Goal: Task Accomplishment & Management: Complete application form

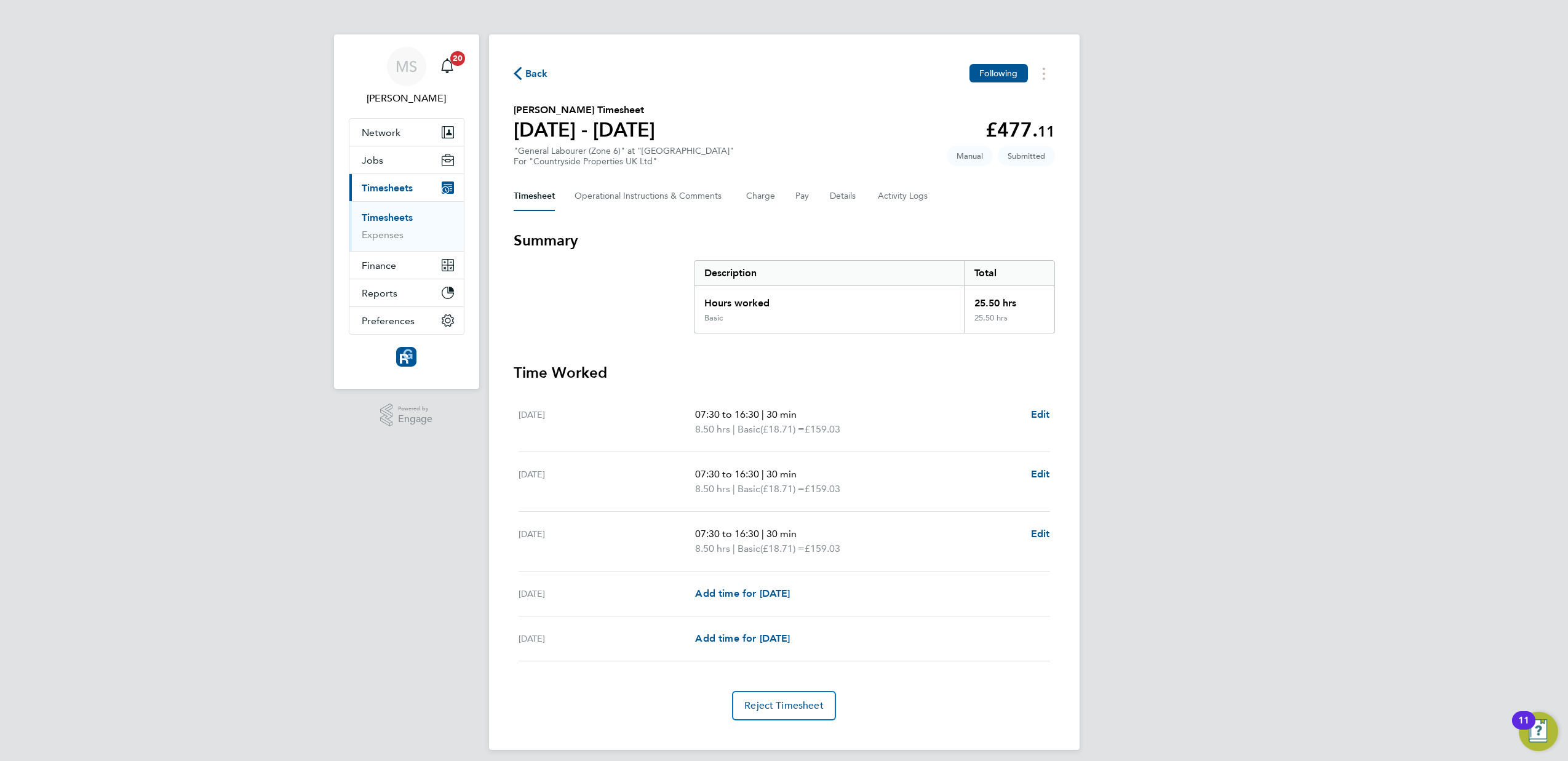
scroll to position [9, 0]
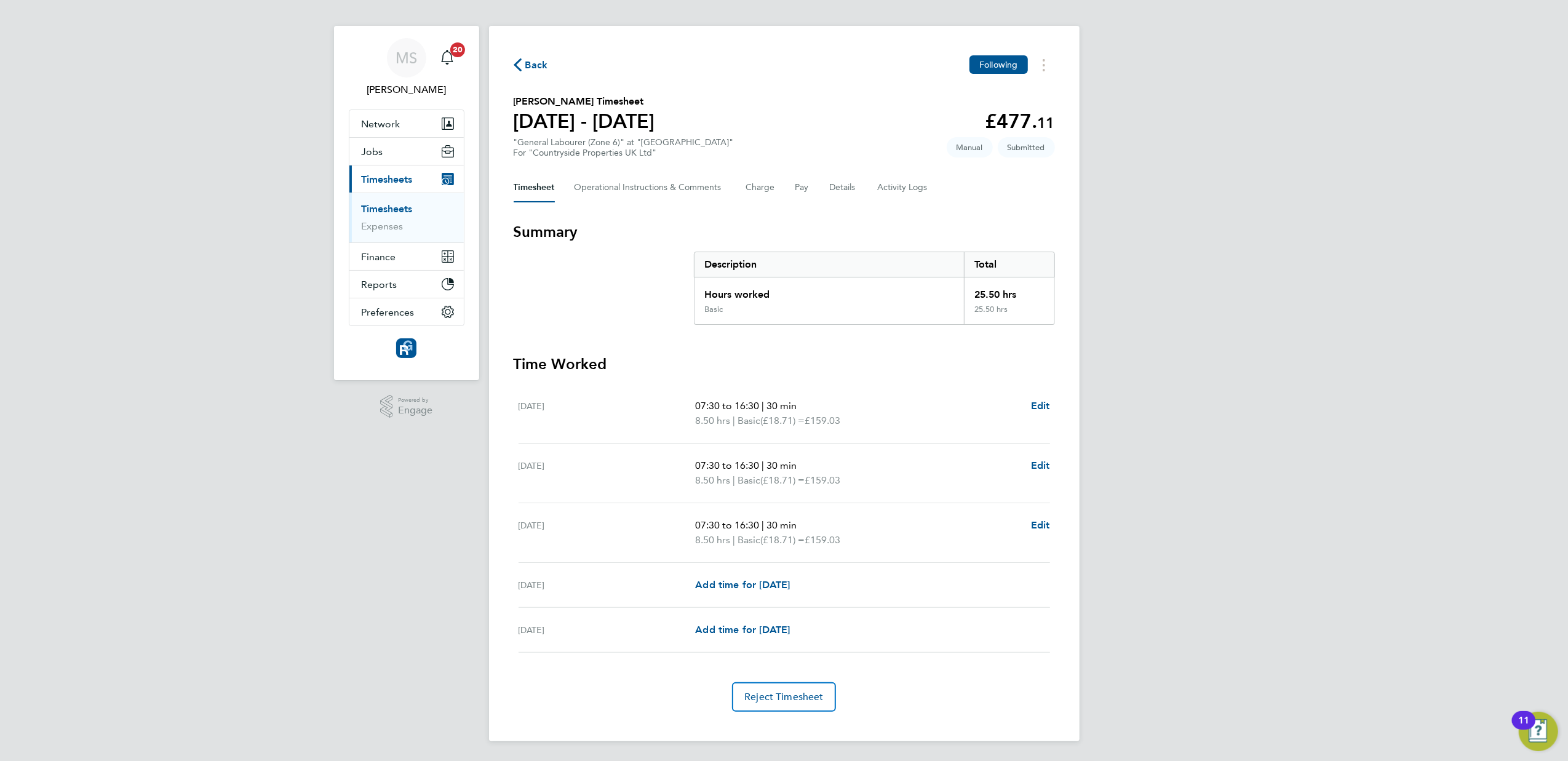
click at [519, 60] on icon "button" at bounding box center [518, 64] width 8 height 13
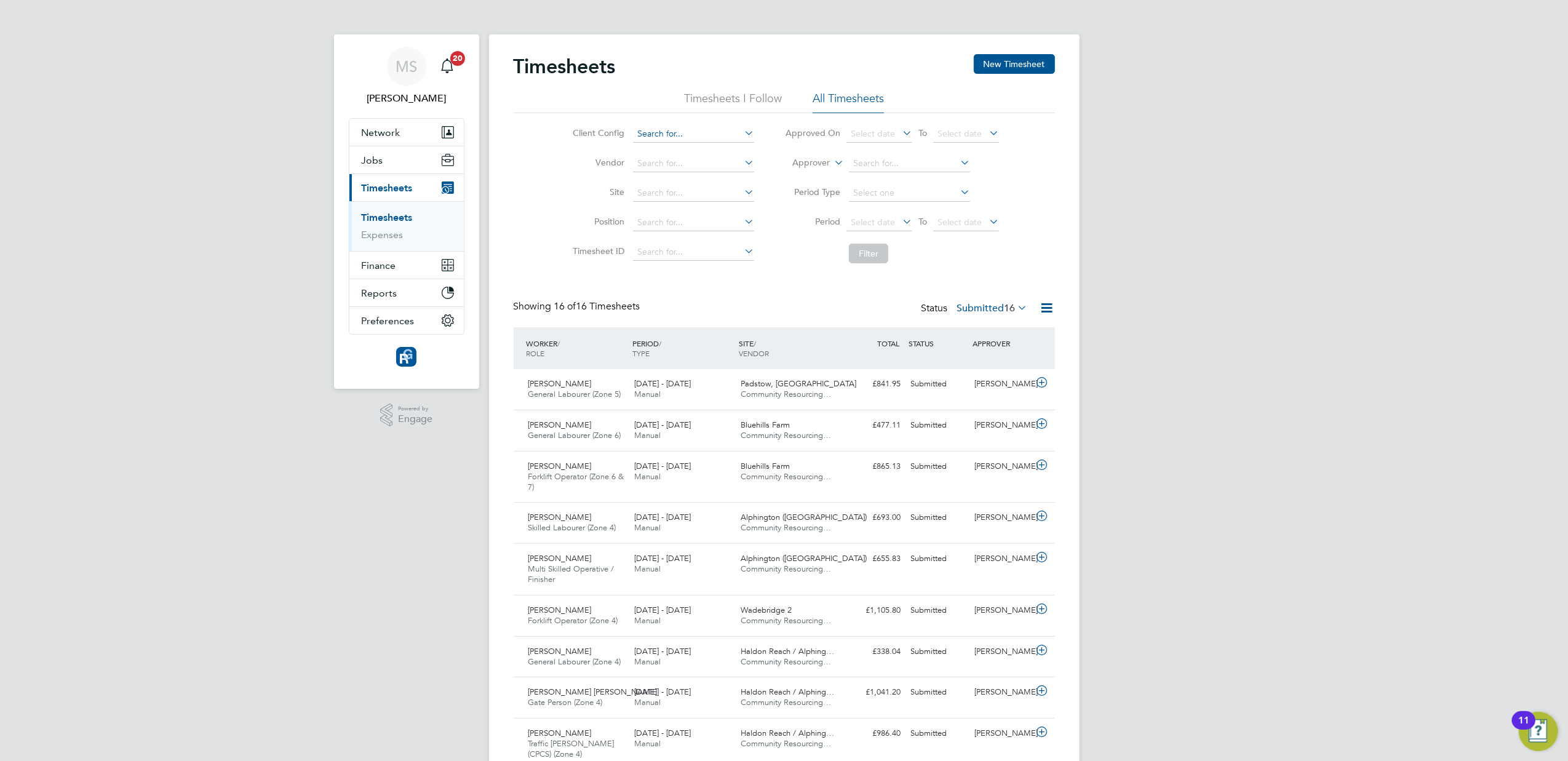
click at [695, 129] on li "Client Config" at bounding box center [661, 134] width 215 height 30
click at [1019, 67] on button "New Timesheet" at bounding box center [1014, 63] width 81 height 19
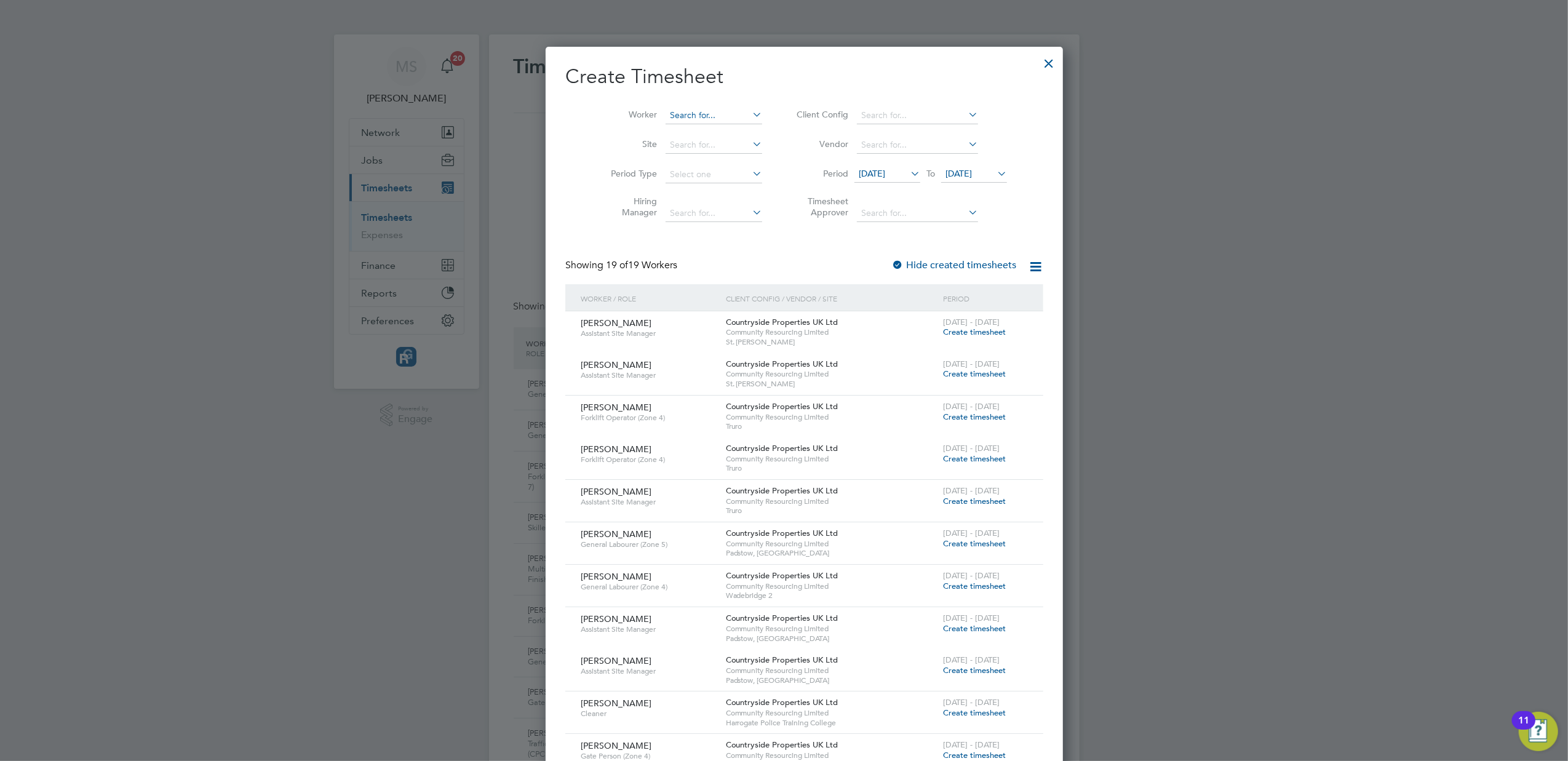
click at [671, 110] on input at bounding box center [714, 115] width 96 height 17
click at [685, 131] on li "Rach el [PERSON_NAME]" at bounding box center [698, 132] width 110 height 16
type input "[PERSON_NAME]"
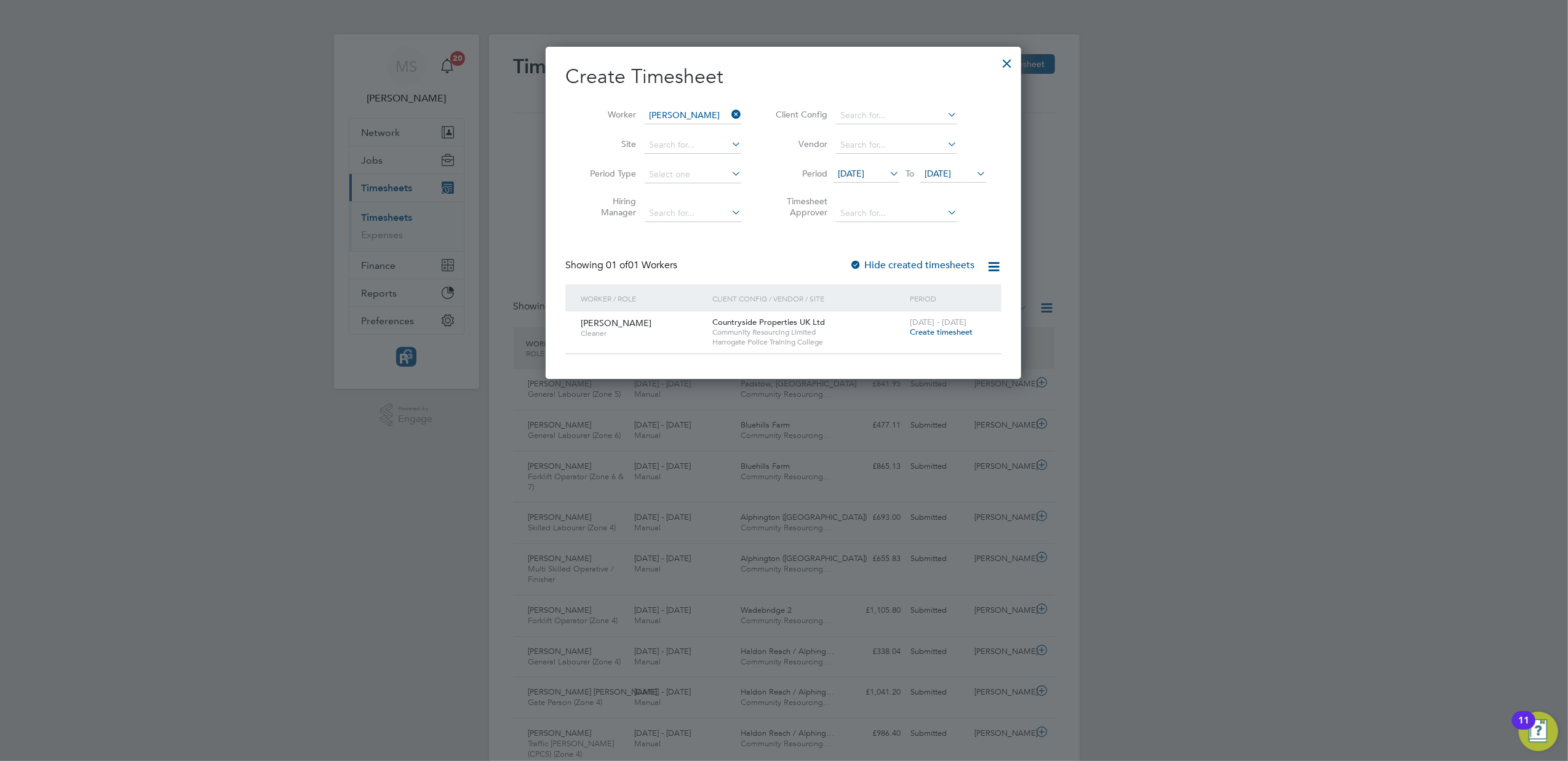
click at [929, 332] on span "Create timesheet" at bounding box center [941, 332] width 63 height 11
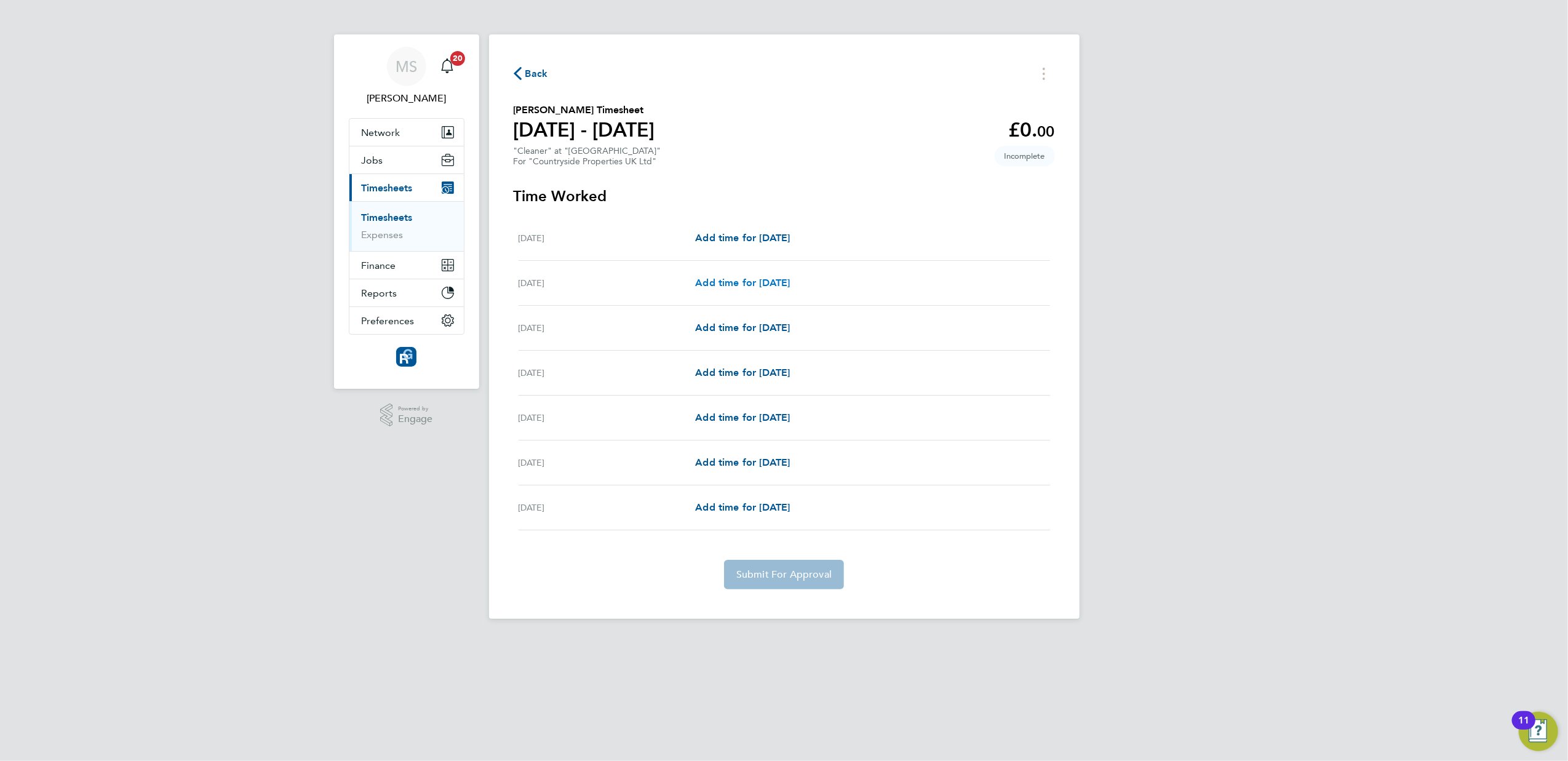
click at [750, 286] on span "Add time for [DATE]" at bounding box center [743, 283] width 94 height 12
select select "30"
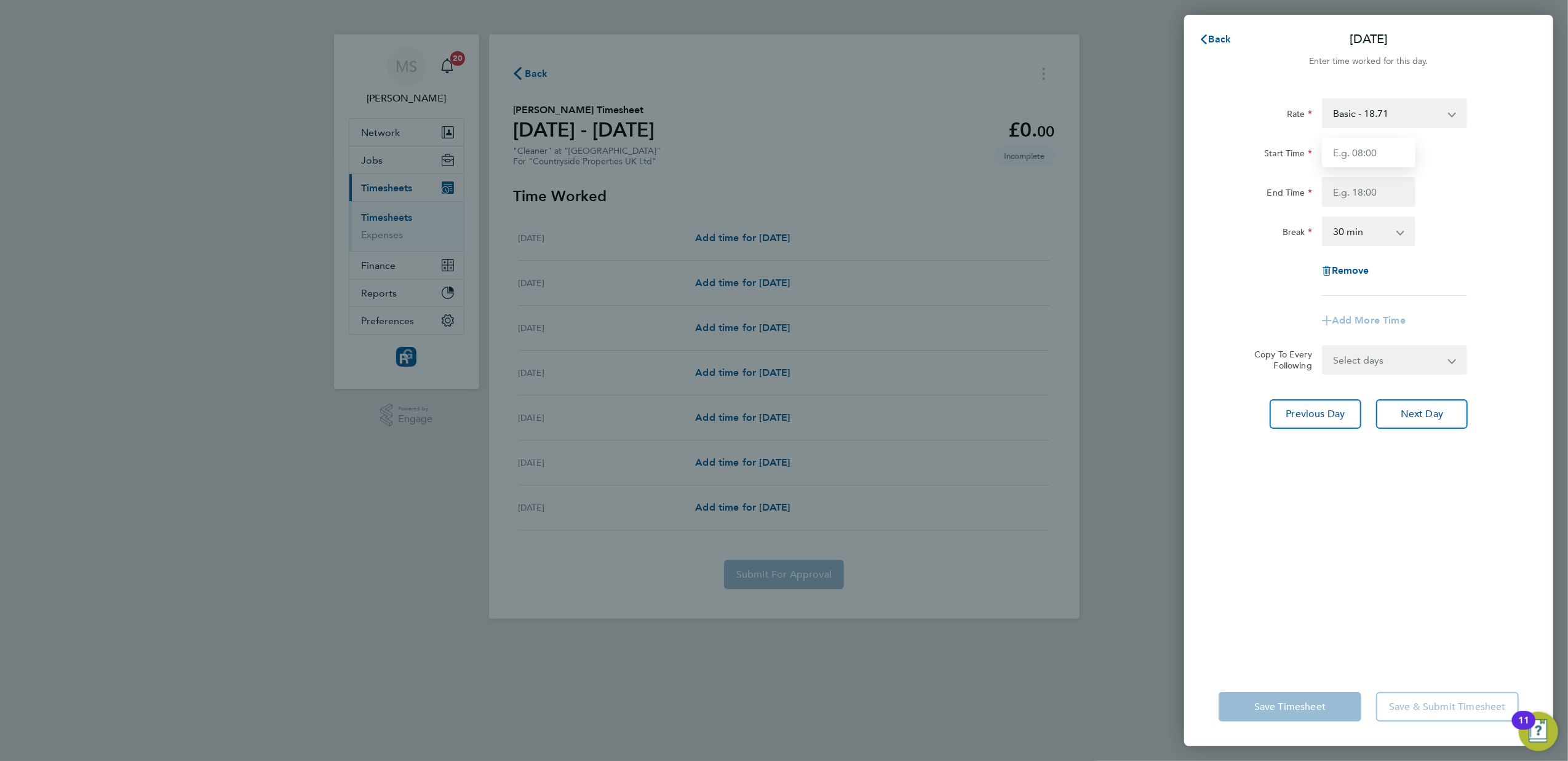
click at [1401, 162] on input "Start Time" at bounding box center [1368, 152] width 93 height 30
type input "10:00"
type input "12:00"
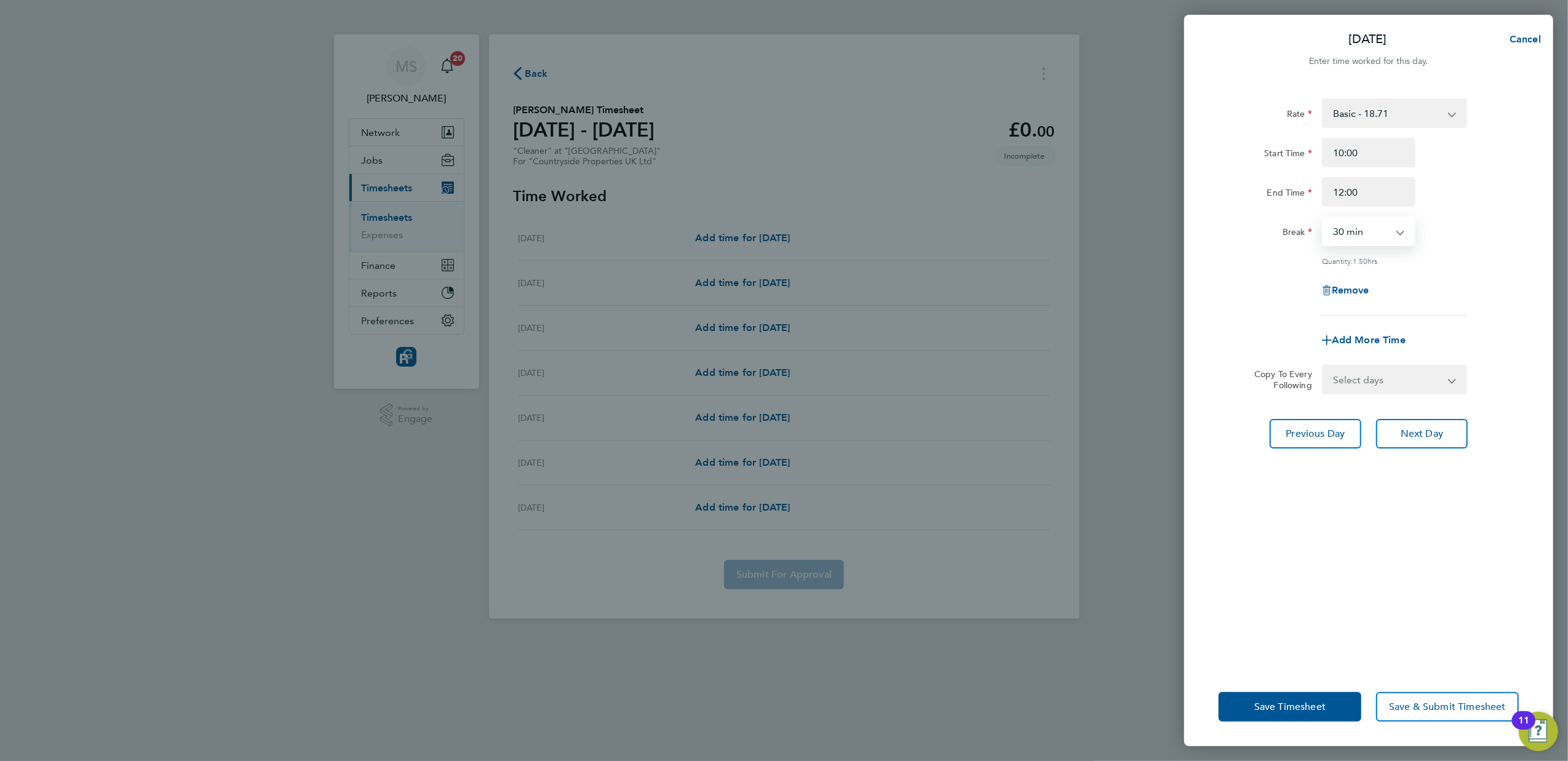
click at [1401, 230] on app-icon-cross-button at bounding box center [1406, 231] width 14 height 27
click at [1372, 233] on select "0 min 15 min 30 min 45 min 60 min 75 min 90 min" at bounding box center [1360, 231] width 76 height 27
select select "0"
click at [1323, 217] on select "0 min 15 min 30 min 45 min 60 min 75 min 90 min" at bounding box center [1360, 231] width 76 height 27
click at [1380, 370] on select "Select days Day Weekday (Mon-Fri) Weekend (Sat-Sun) [DATE] [DATE] [DATE] [DATE]…" at bounding box center [1387, 379] width 129 height 27
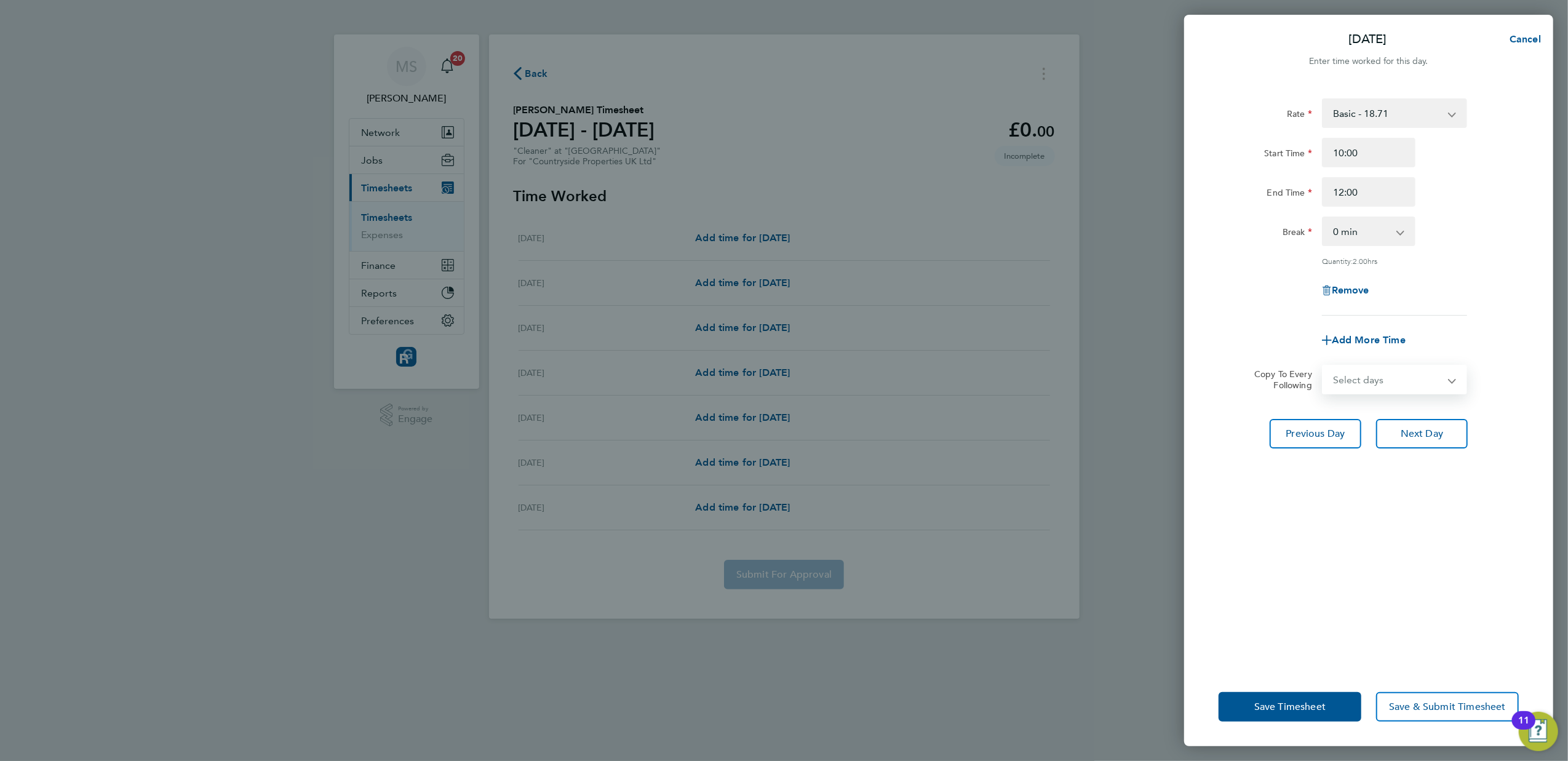
select select "WEEKDAY"
click at [1323, 366] on select "Select days Day Weekday (Mon-Fri) Weekend (Sat-Sun) [DATE] [DATE] [DATE] [DATE]…" at bounding box center [1387, 379] width 129 height 27
select select "[DATE]"
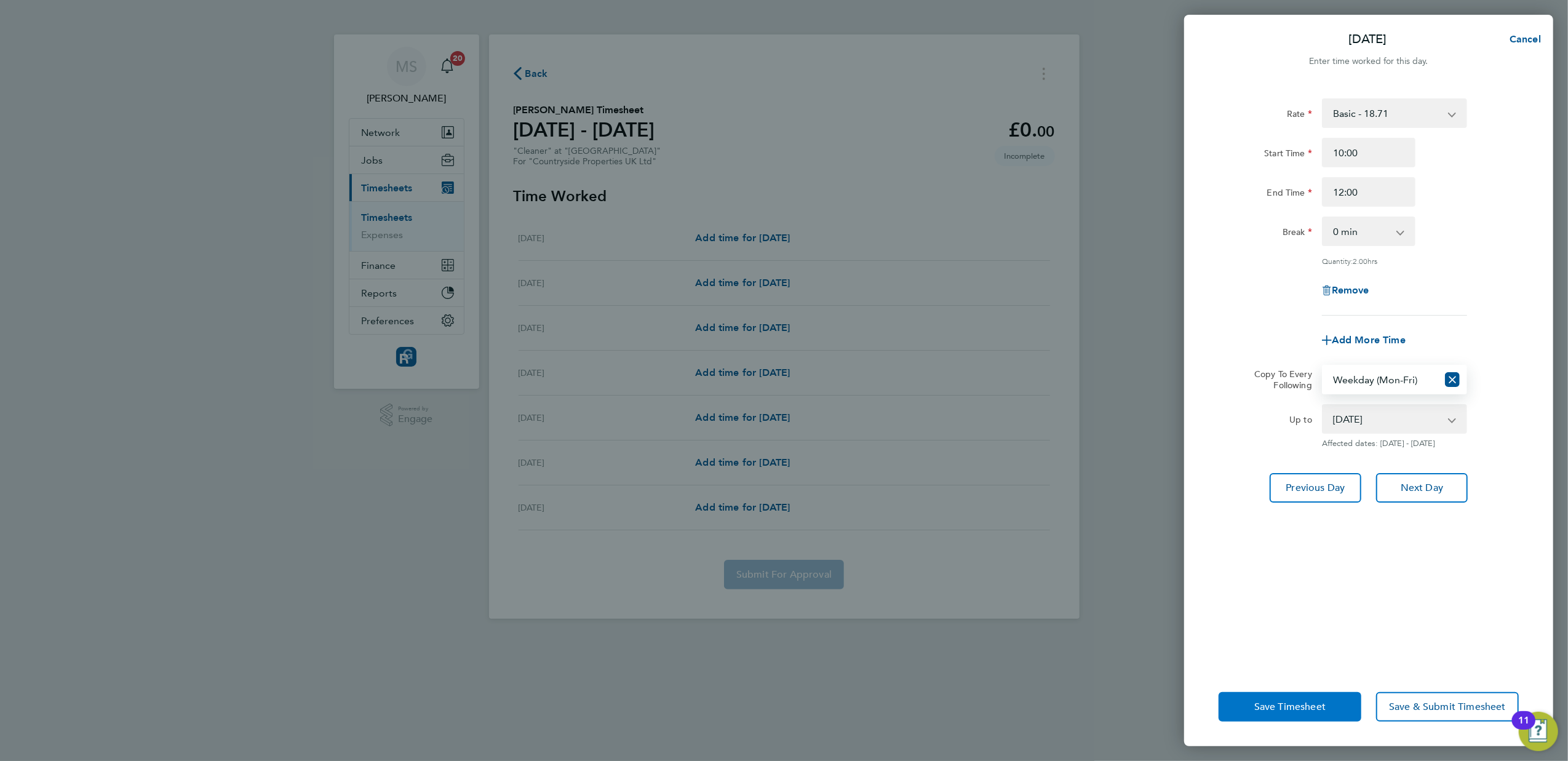
click at [1243, 707] on button "Save Timesheet" at bounding box center [1290, 706] width 142 height 30
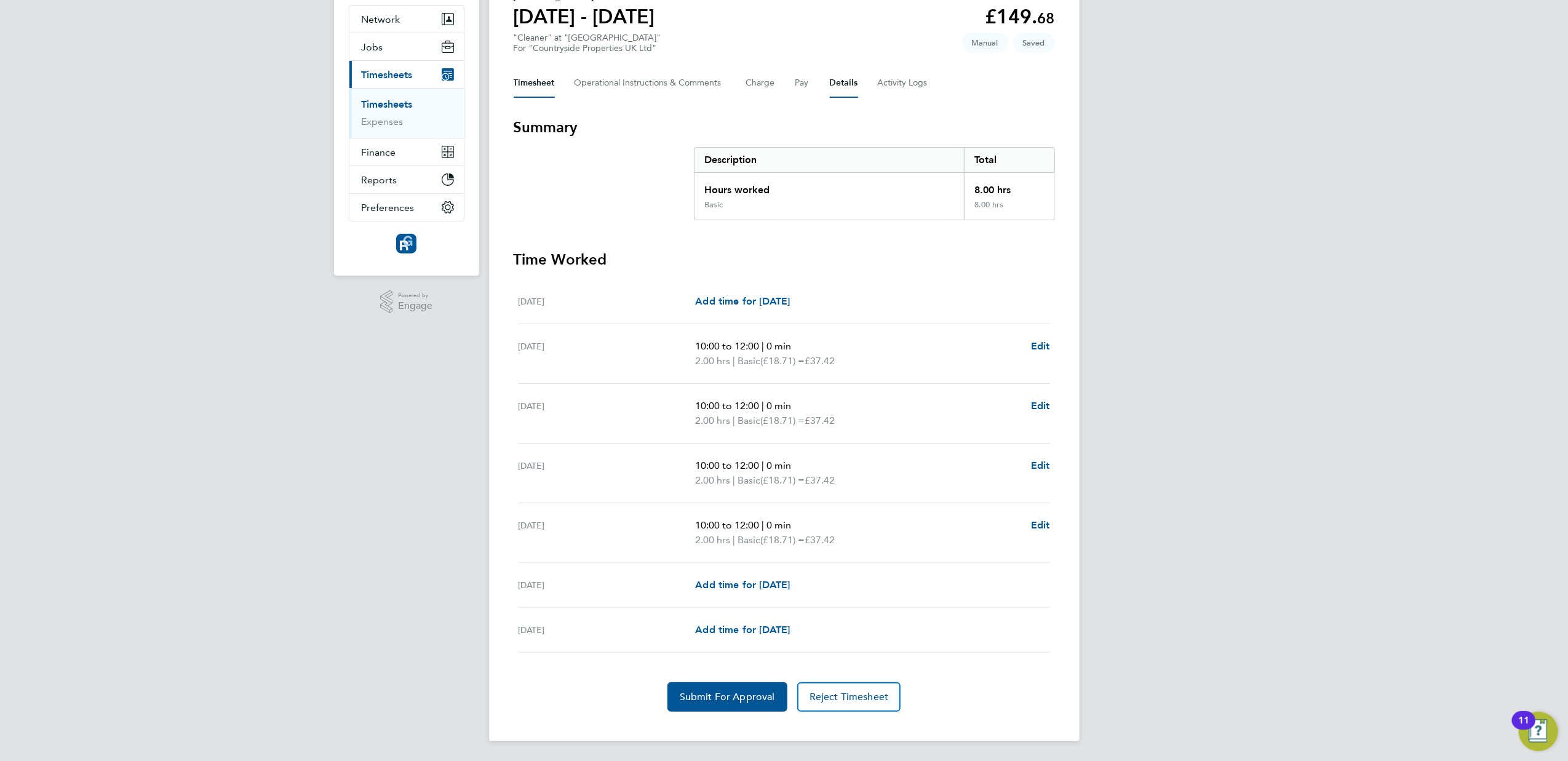
click at [845, 85] on button "Details" at bounding box center [844, 83] width 28 height 30
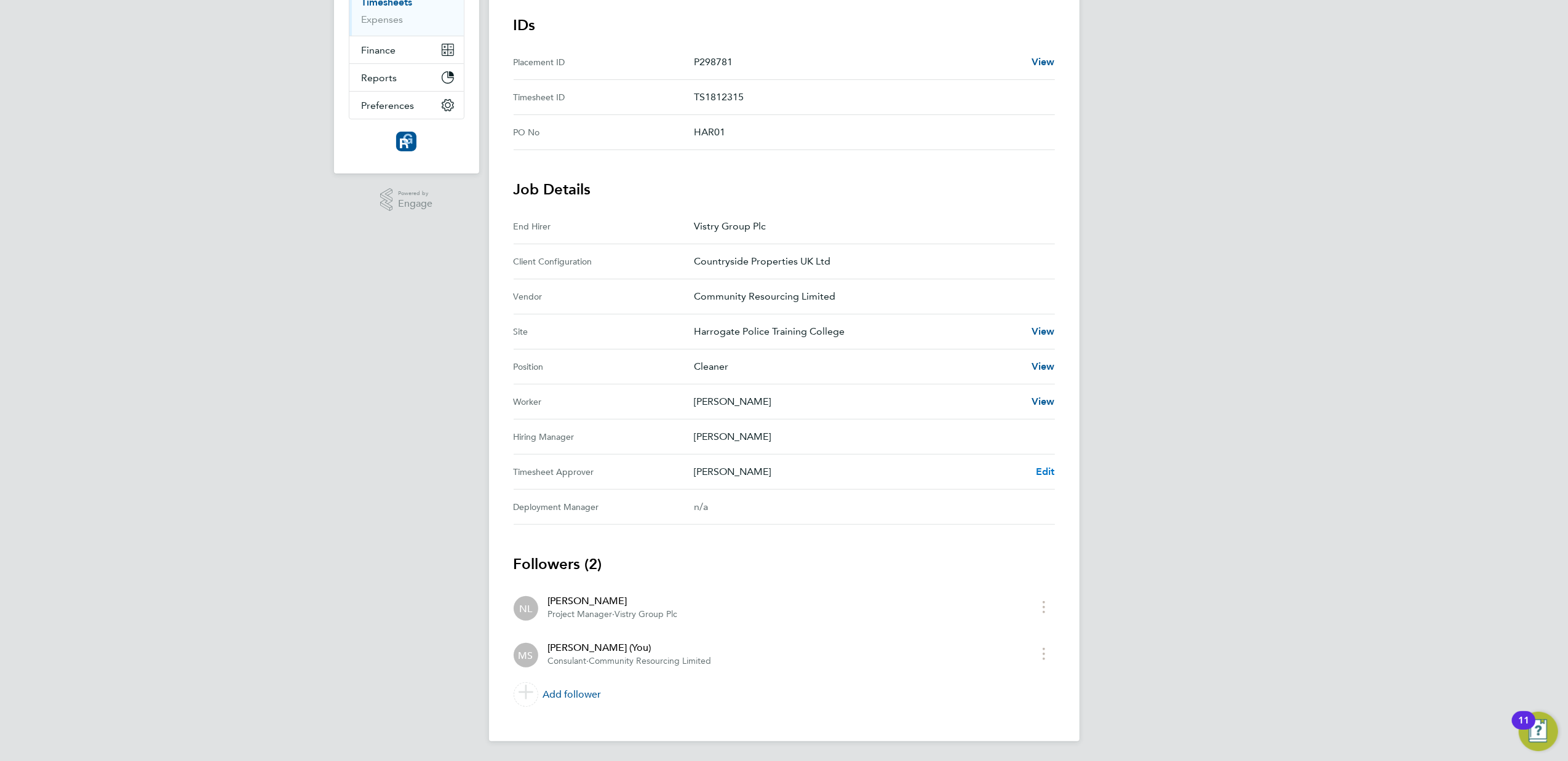
click at [1047, 466] on span "Edit" at bounding box center [1046, 471] width 19 height 12
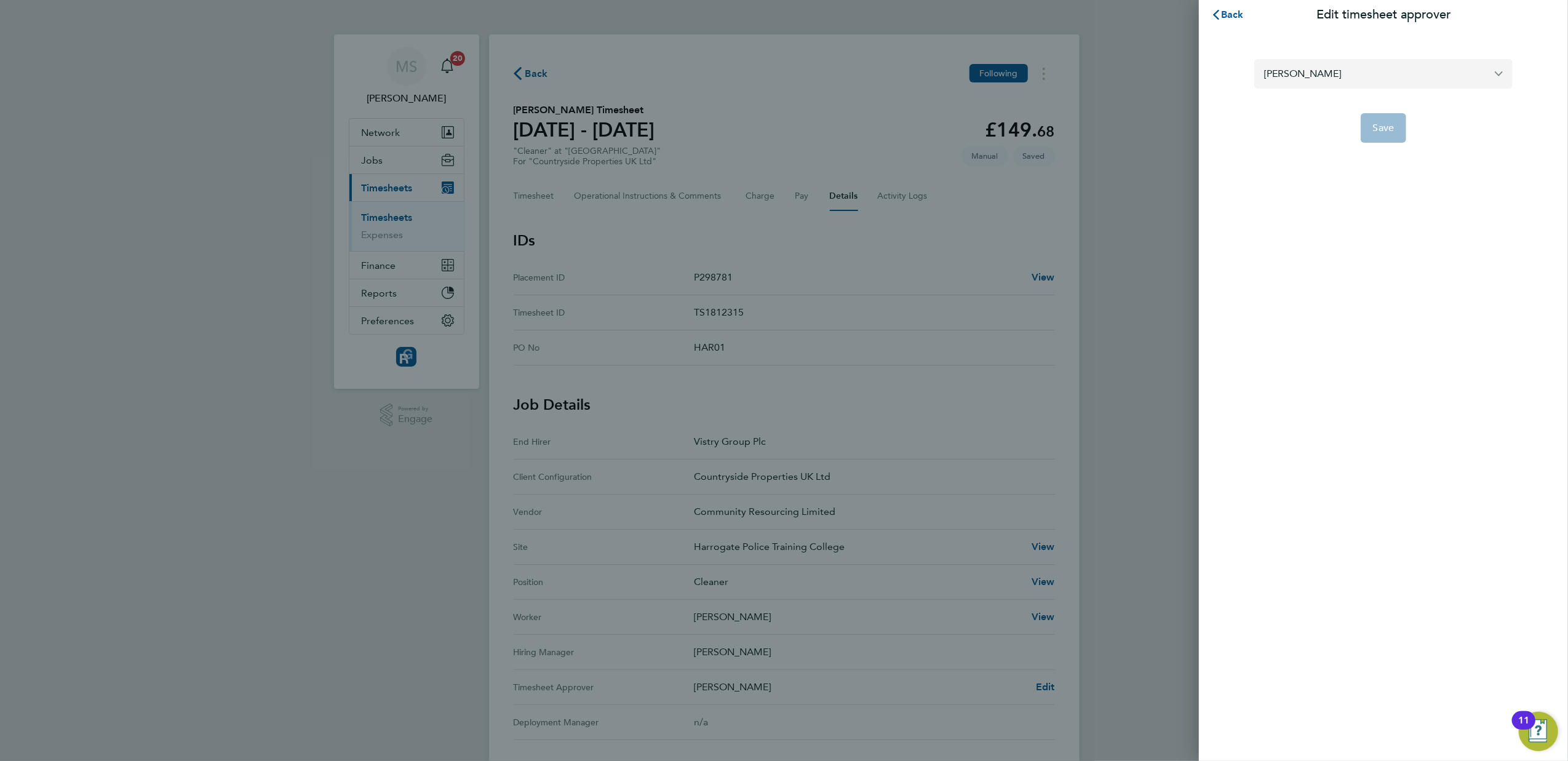
click at [1363, 83] on input "[PERSON_NAME]" at bounding box center [1383, 73] width 259 height 29
click at [1353, 102] on li "[PERSON_NAME]" at bounding box center [1388, 103] width 248 height 30
type input "[PERSON_NAME]"
click at [1393, 114] on button "Save" at bounding box center [1383, 128] width 46 height 30
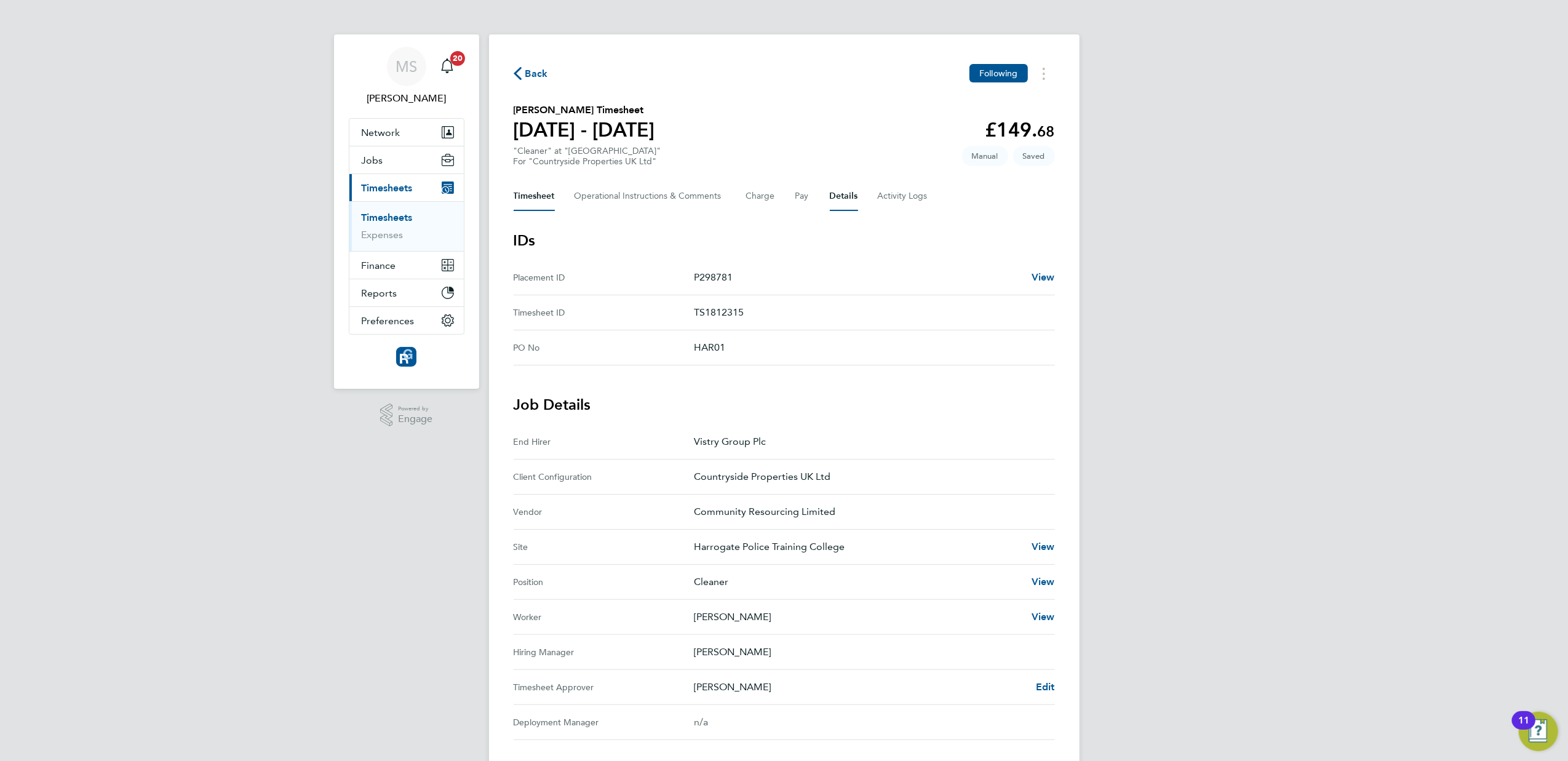
click at [539, 187] on button "Timesheet" at bounding box center [534, 196] width 41 height 30
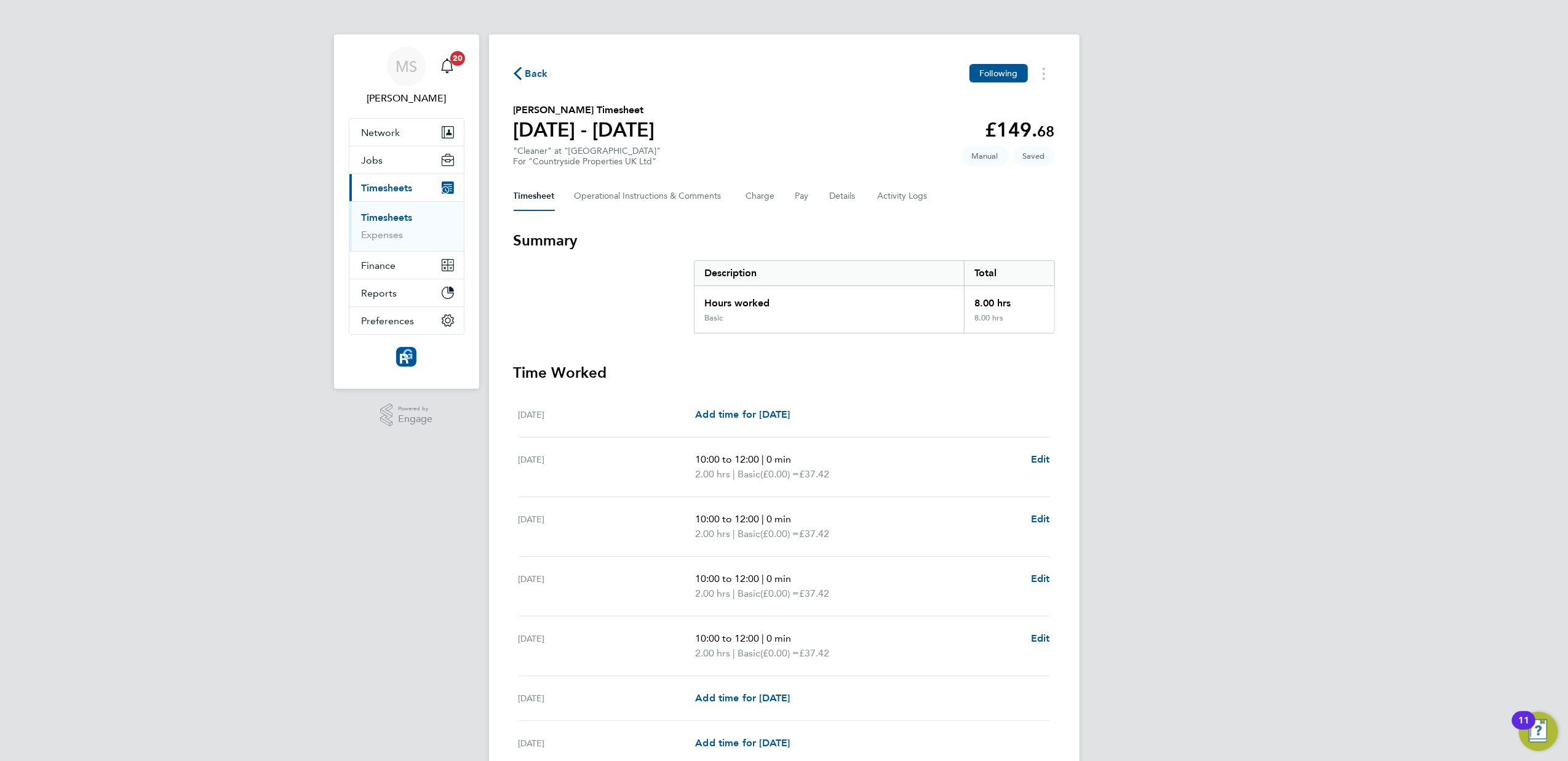
scroll to position [114, 0]
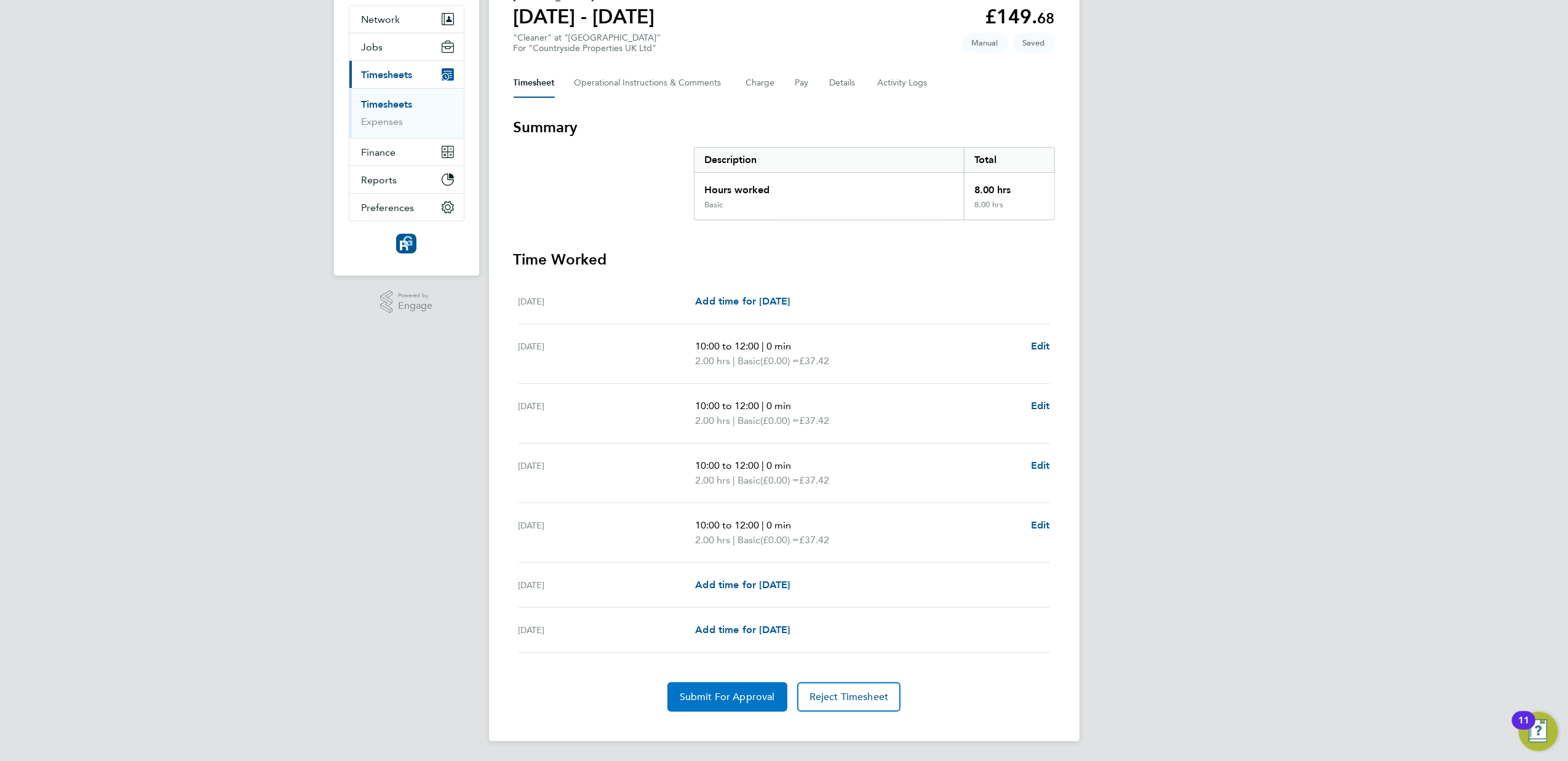
click at [734, 694] on span "Submit For Approval" at bounding box center [727, 697] width 95 height 13
click at [1226, 317] on div "MS [PERSON_NAME] Notifications 20 Applications: Network Team Members Businesses…" at bounding box center [784, 323] width 1568 height 875
